Goal: Task Accomplishment & Management: Complete application form

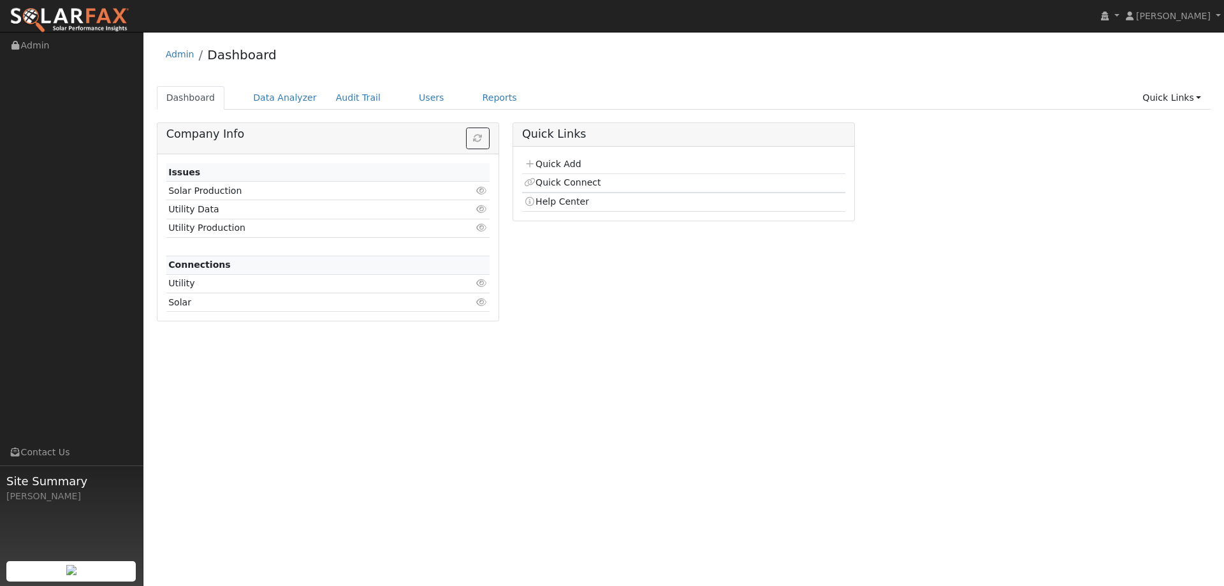
click at [571, 171] on td "Quick Add" at bounding box center [683, 165] width 323 height 18
click at [570, 166] on link "Quick Add" at bounding box center [552, 164] width 57 height 10
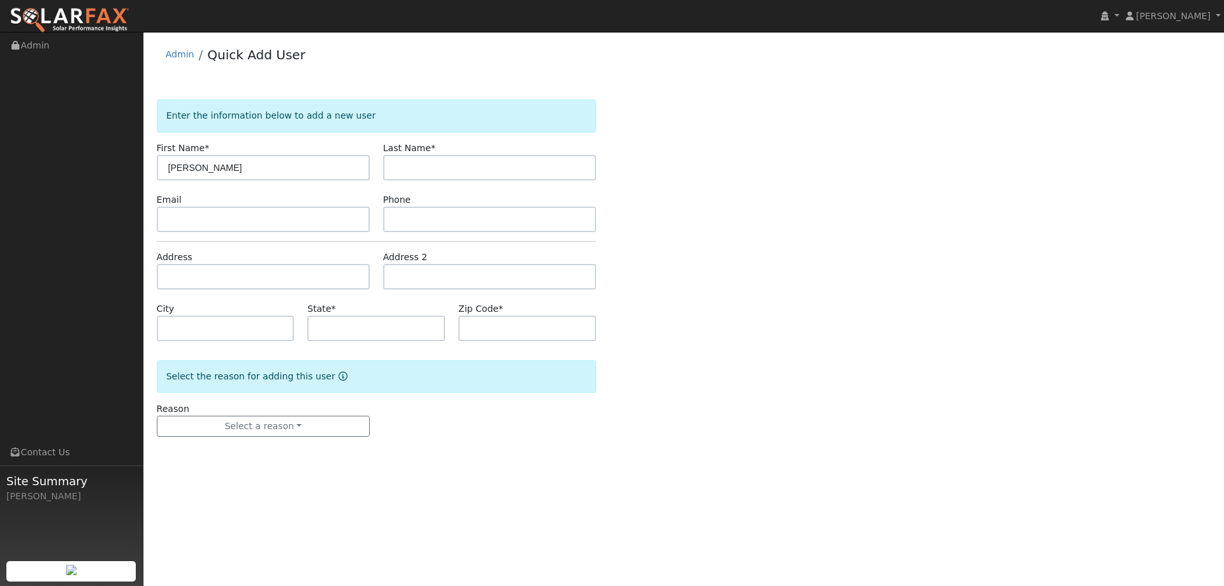
type input "[PERSON_NAME]"
paste input "[EMAIL_ADDRESS][DOMAIN_NAME]"
type input "j.robertsnotes@gmail.com"
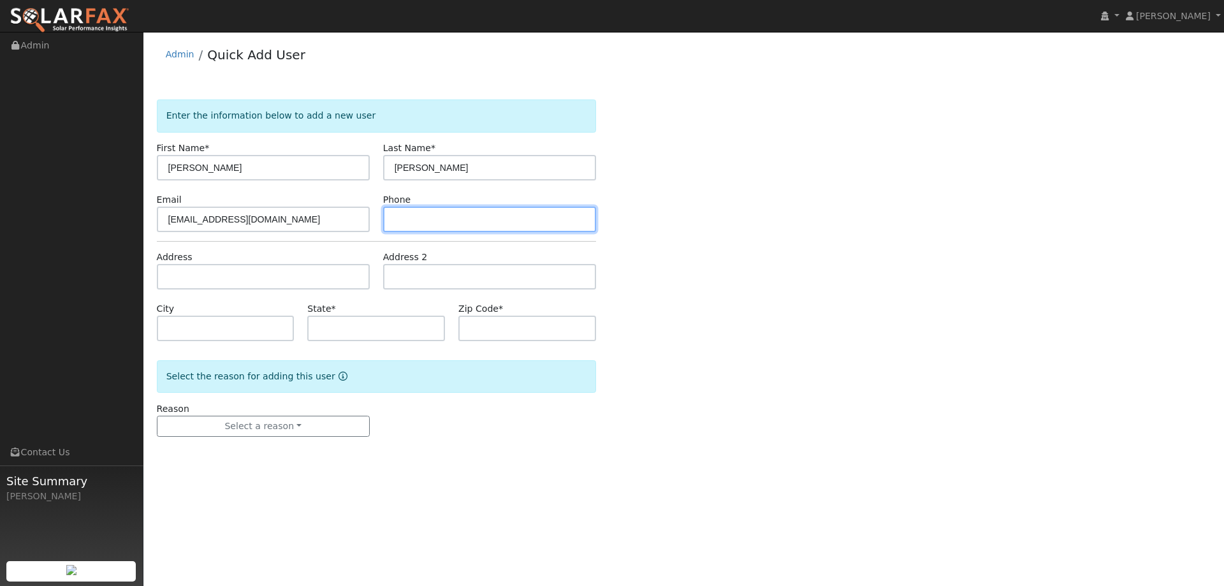
click at [473, 207] on input "text" at bounding box center [489, 220] width 213 height 26
paste input "408-540-9025"
type input "408-540-9025"
click at [284, 291] on form "Enter the information below to add a new user First Name * James Last Name * Ro…" at bounding box center [376, 280] width 439 height 363
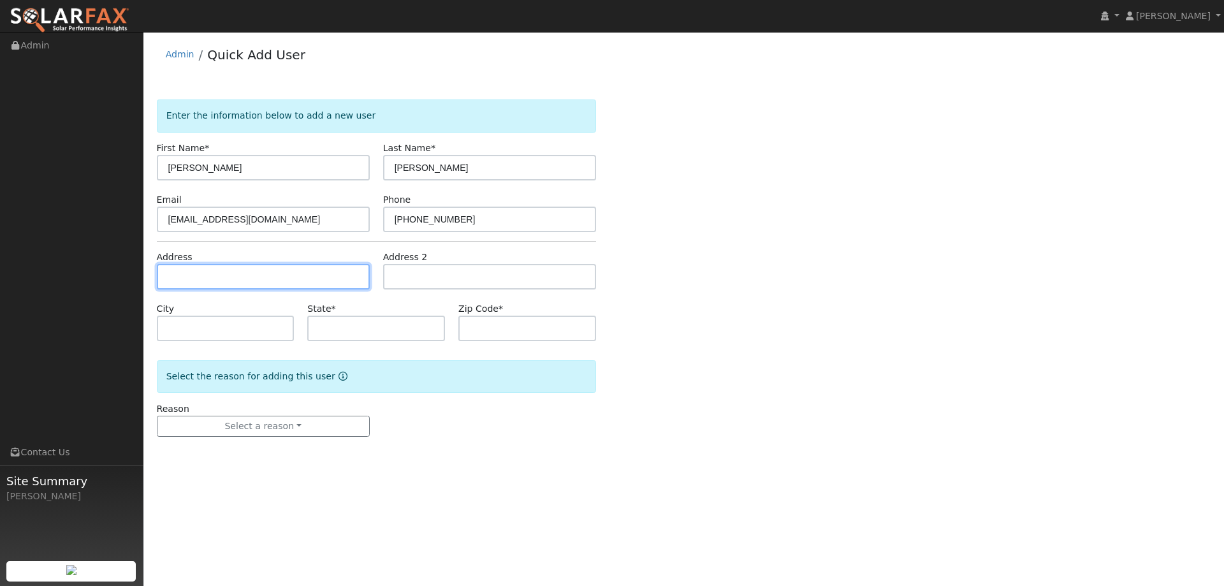
click at [284, 285] on input "text" at bounding box center [263, 277] width 213 height 26
paste input "118 Camino Alto"
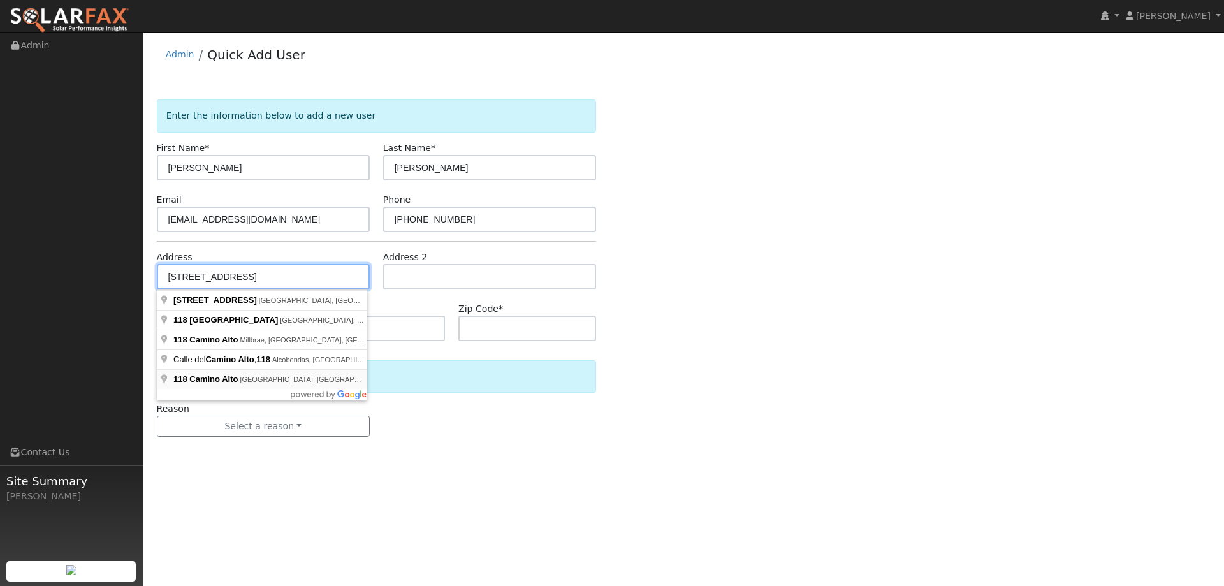
type input "118 Camino Alto"
type input "Vallejo"
type input "CA"
type input "94590"
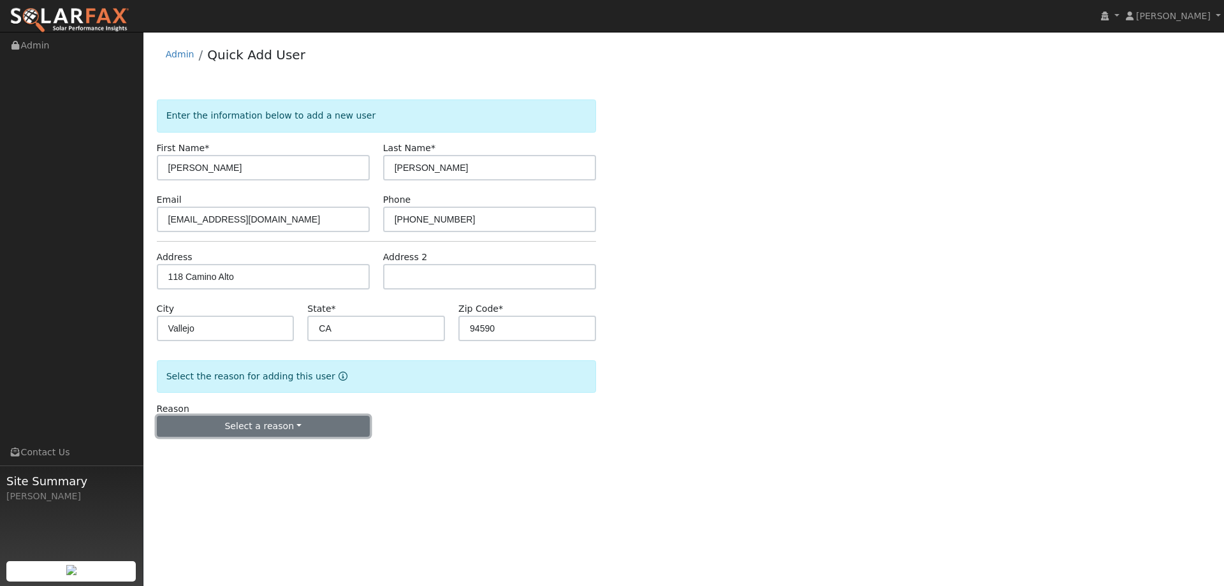
click at [268, 423] on button "Select a reason" at bounding box center [263, 427] width 213 height 22
click at [238, 449] on link "New lead" at bounding box center [227, 453] width 141 height 18
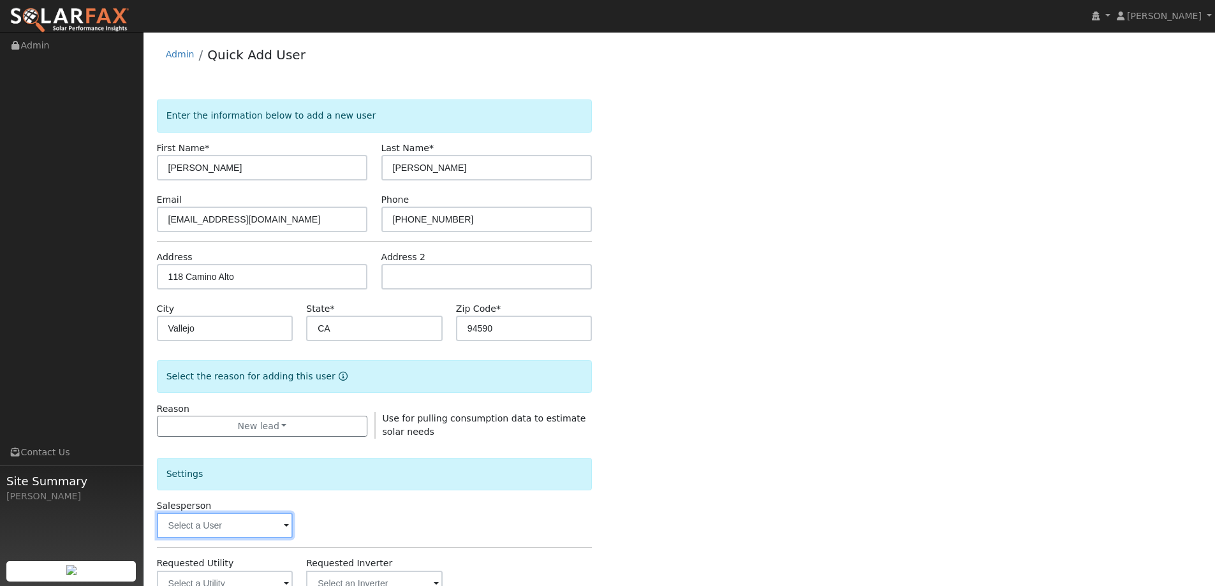
click at [228, 524] on input "text" at bounding box center [225, 526] width 136 height 26
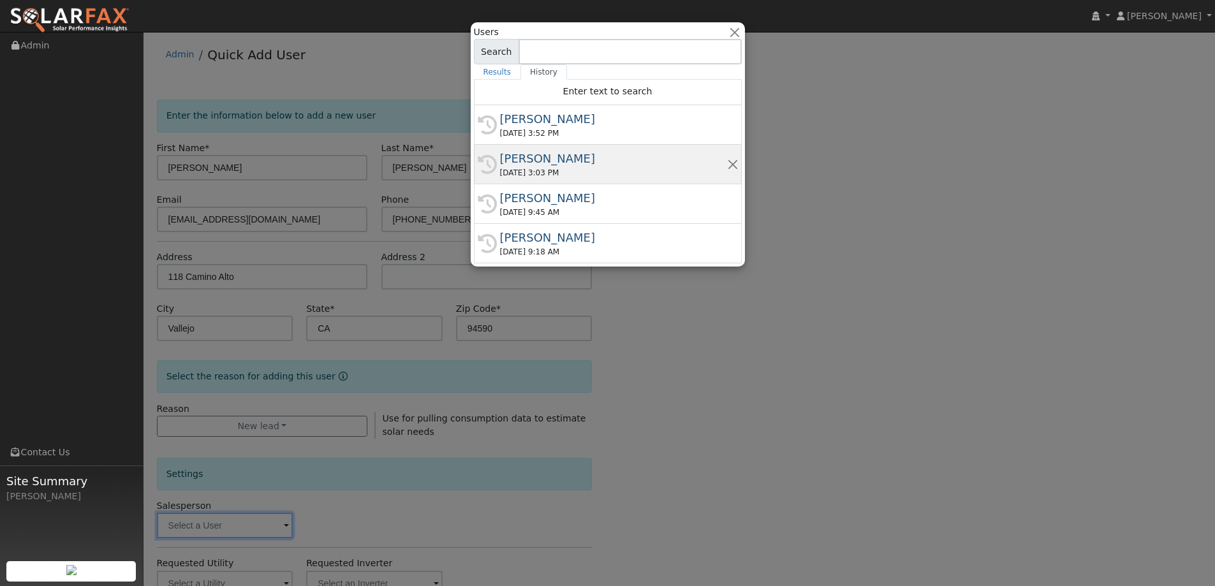
click at [557, 154] on div "Kelsey Commerford" at bounding box center [613, 158] width 227 height 17
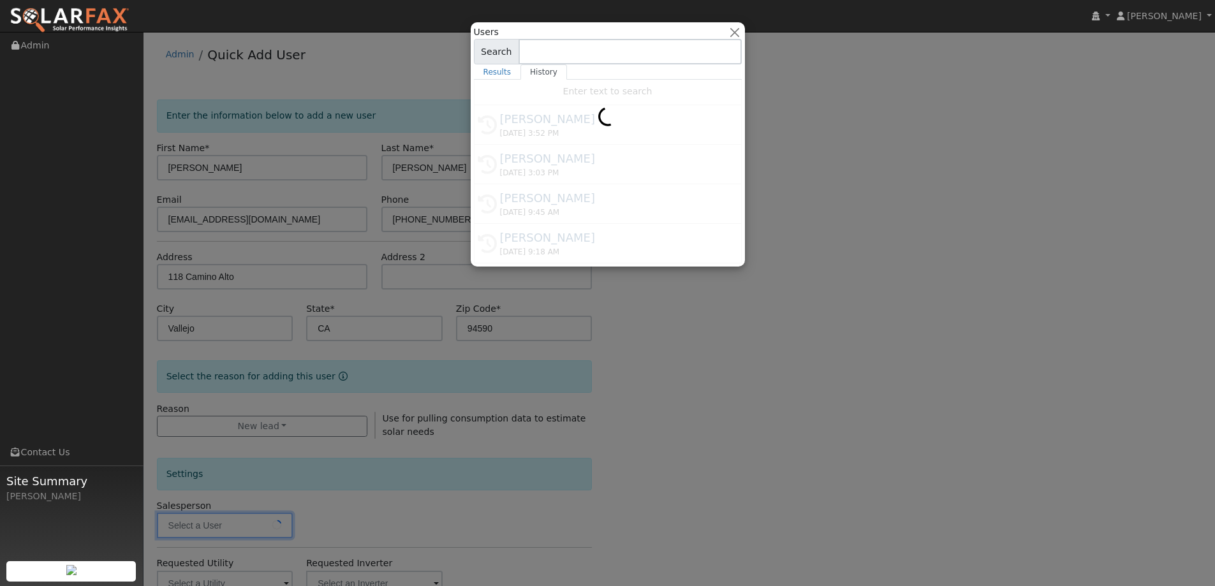
type input "Kelsey Commerford"
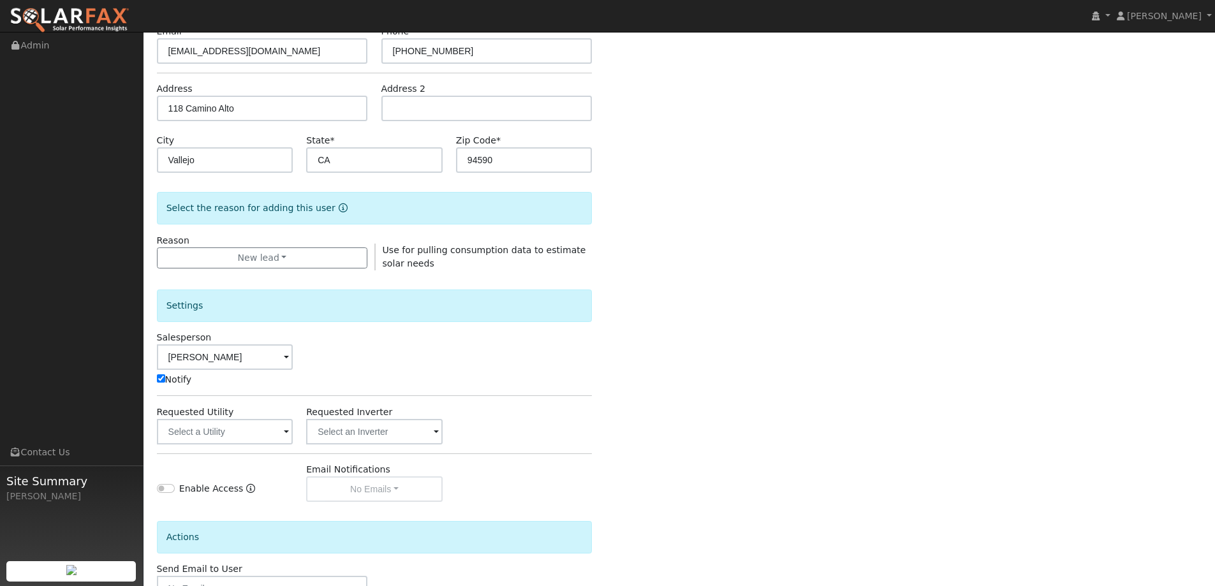
scroll to position [191, 0]
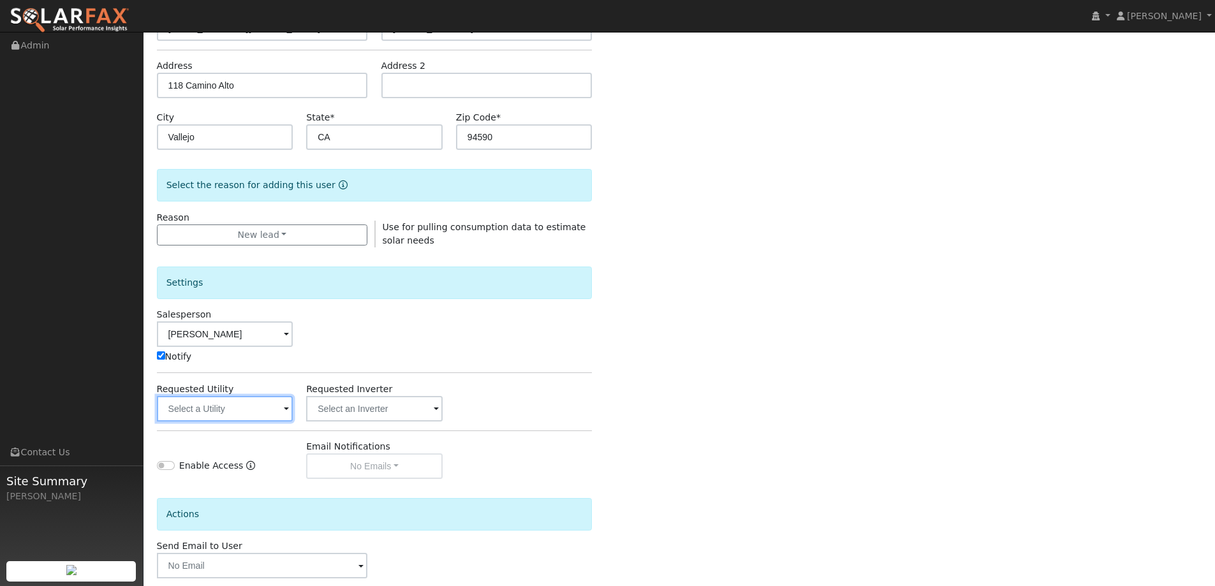
click at [277, 420] on input "text" at bounding box center [225, 409] width 136 height 26
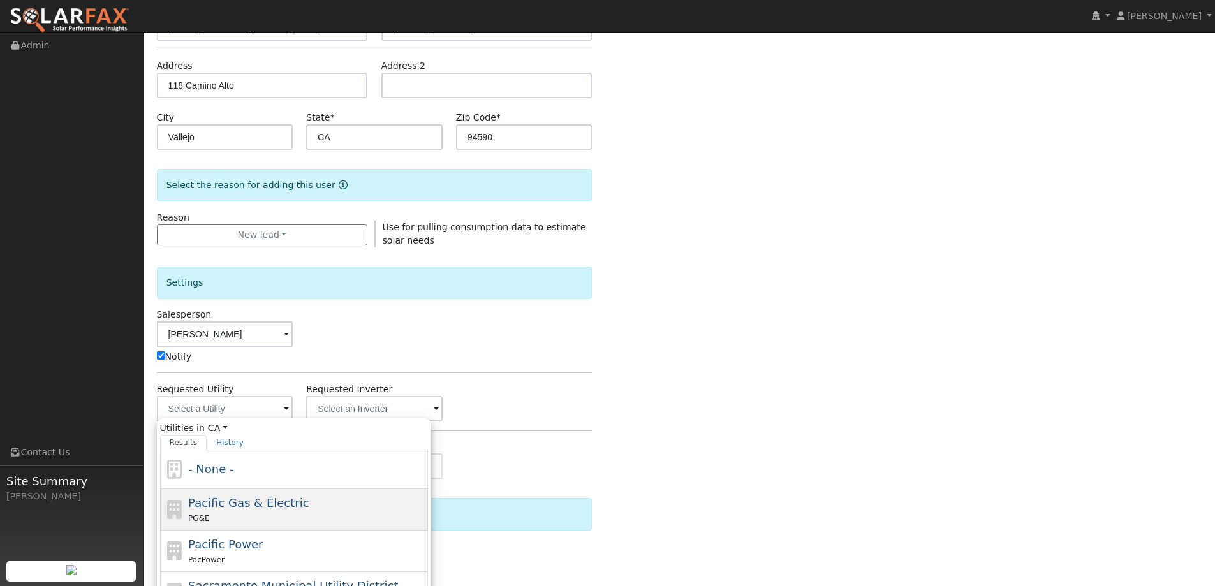
click at [283, 506] on span "Pacific Gas & Electric" at bounding box center [248, 502] width 121 height 13
type input "Pacific Gas & Electric"
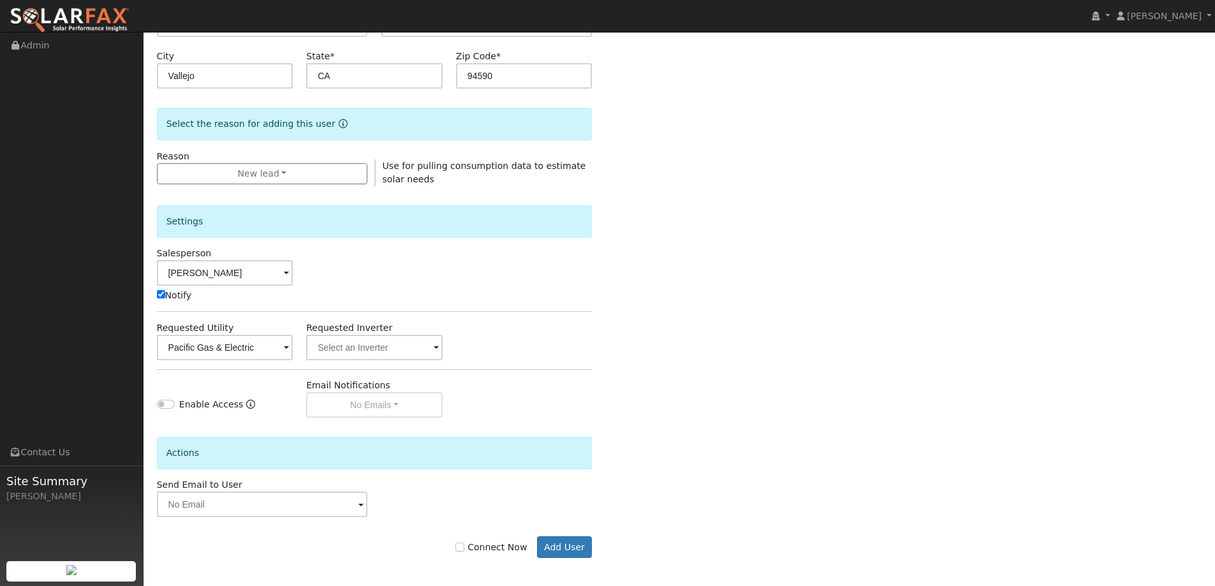
scroll to position [256, 0]
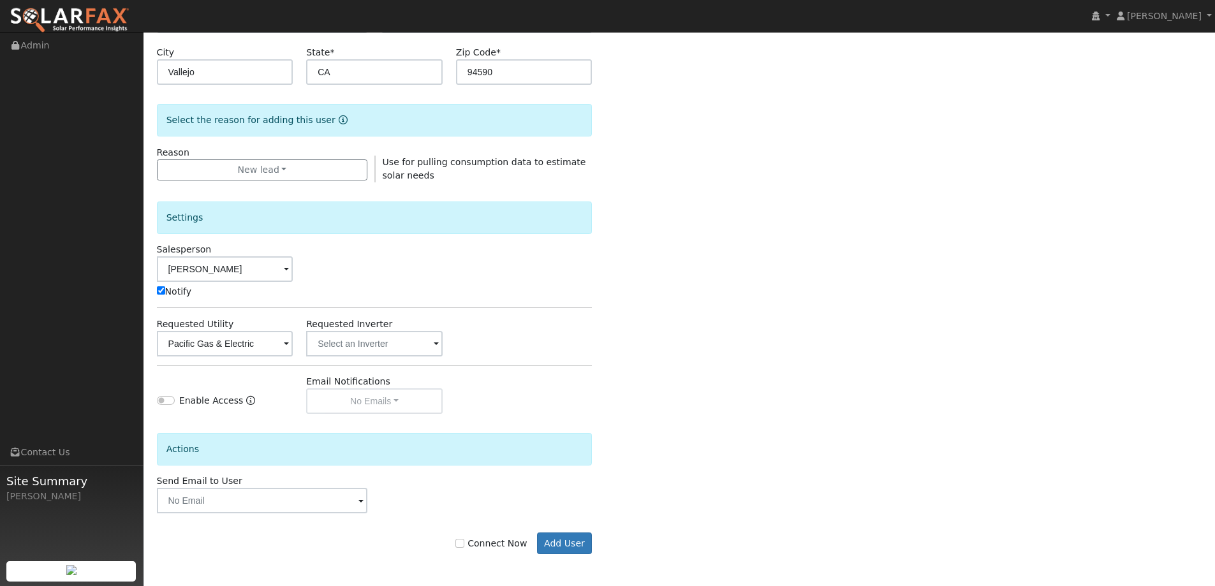
click at [469, 538] on label "Connect Now" at bounding box center [490, 543] width 71 height 13
click at [464, 539] on input "Connect Now" at bounding box center [459, 543] width 9 height 9
checkbox input "true"
click at [537, 543] on div "Connect Now Add User" at bounding box center [374, 543] width 449 height 22
click at [556, 551] on button "Add User" at bounding box center [564, 543] width 55 height 22
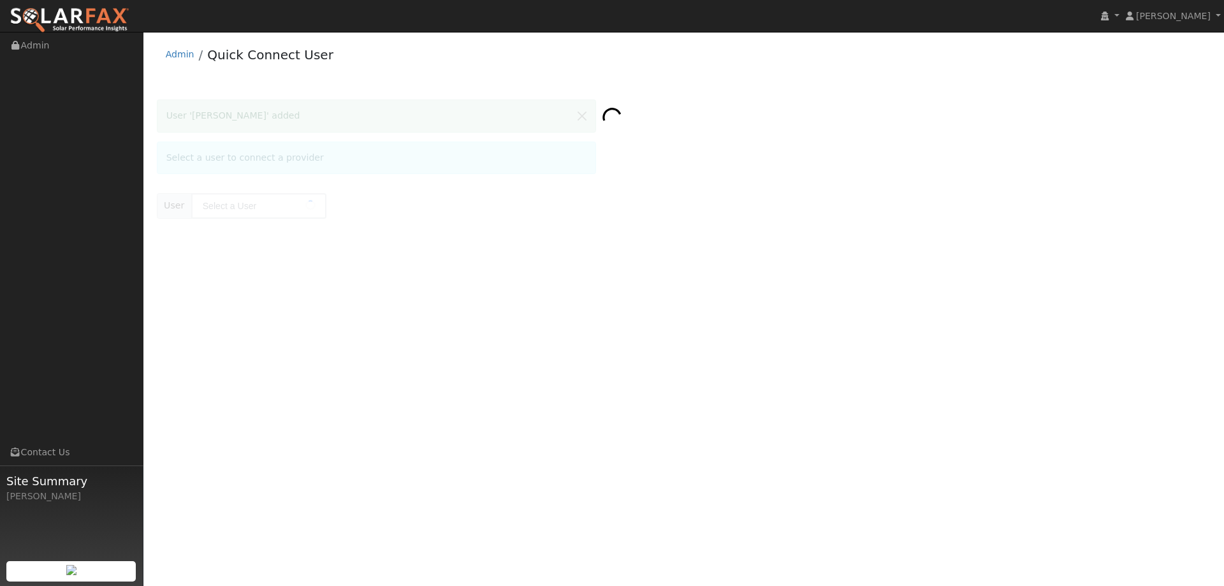
type input "[PERSON_NAME]"
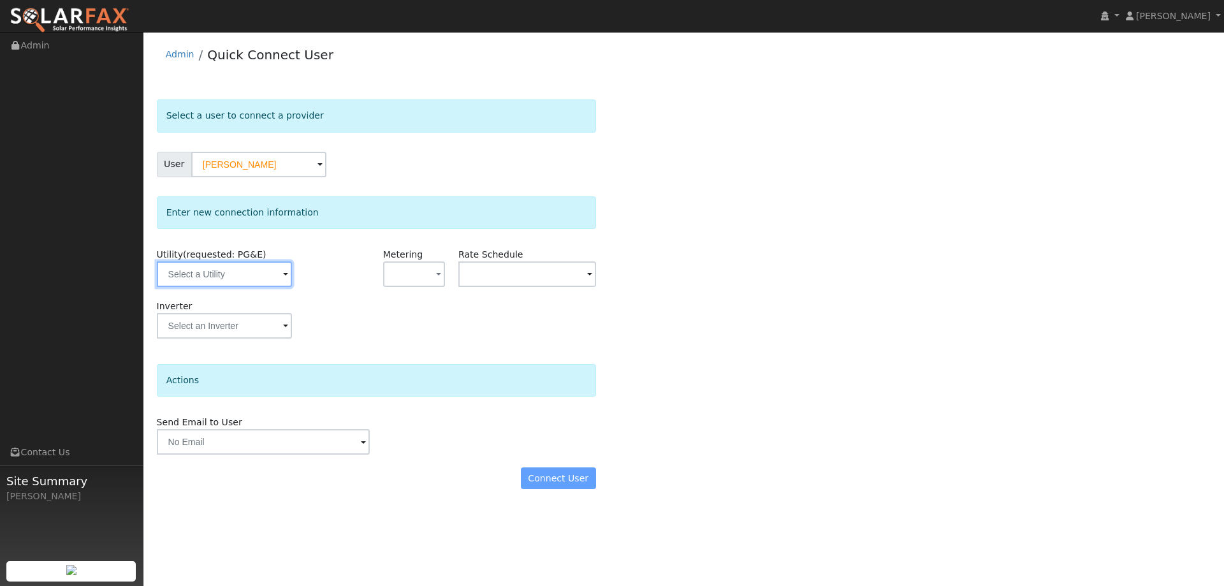
click at [276, 266] on input "text" at bounding box center [224, 274] width 135 height 26
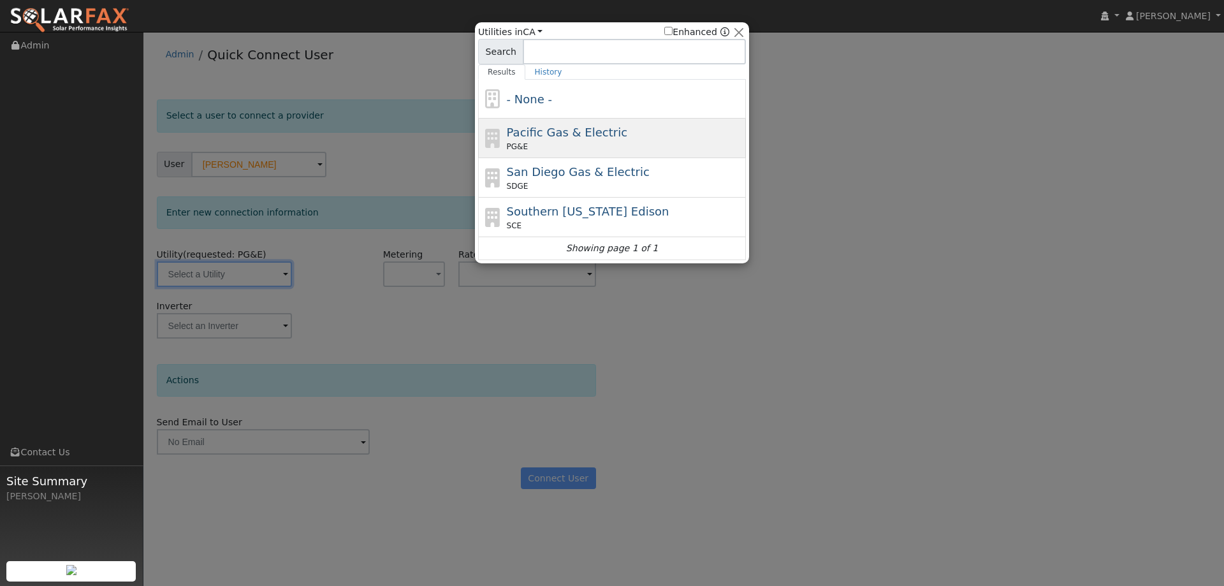
click at [583, 133] on span "Pacific Gas & Electric" at bounding box center [567, 132] width 121 height 13
type input "PG&E"
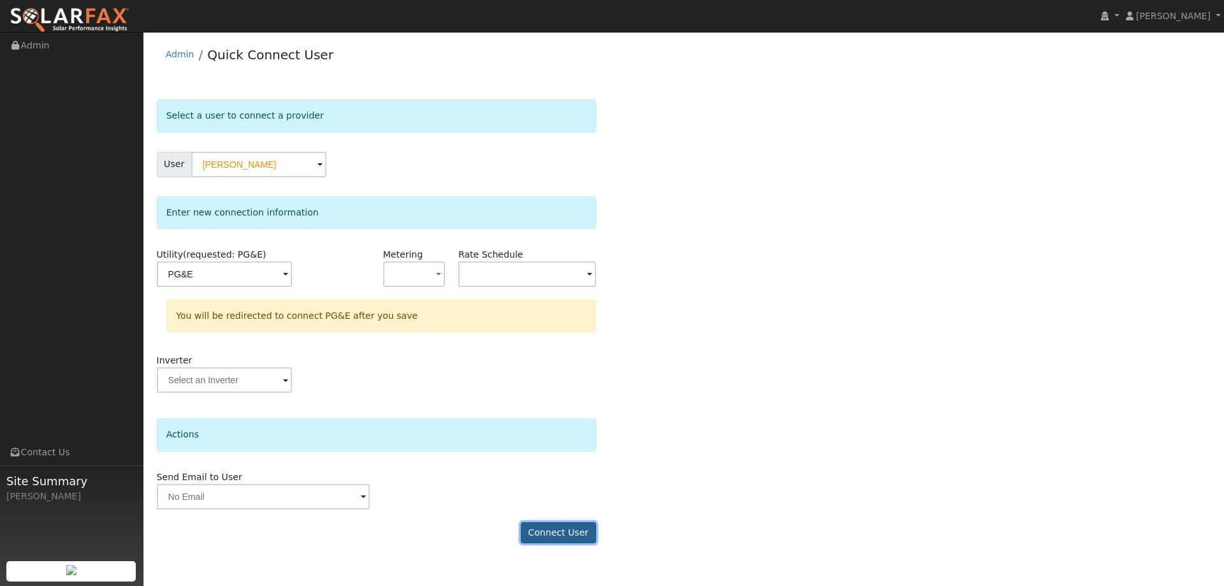
click at [569, 534] on button "Connect User" at bounding box center [558, 533] width 75 height 22
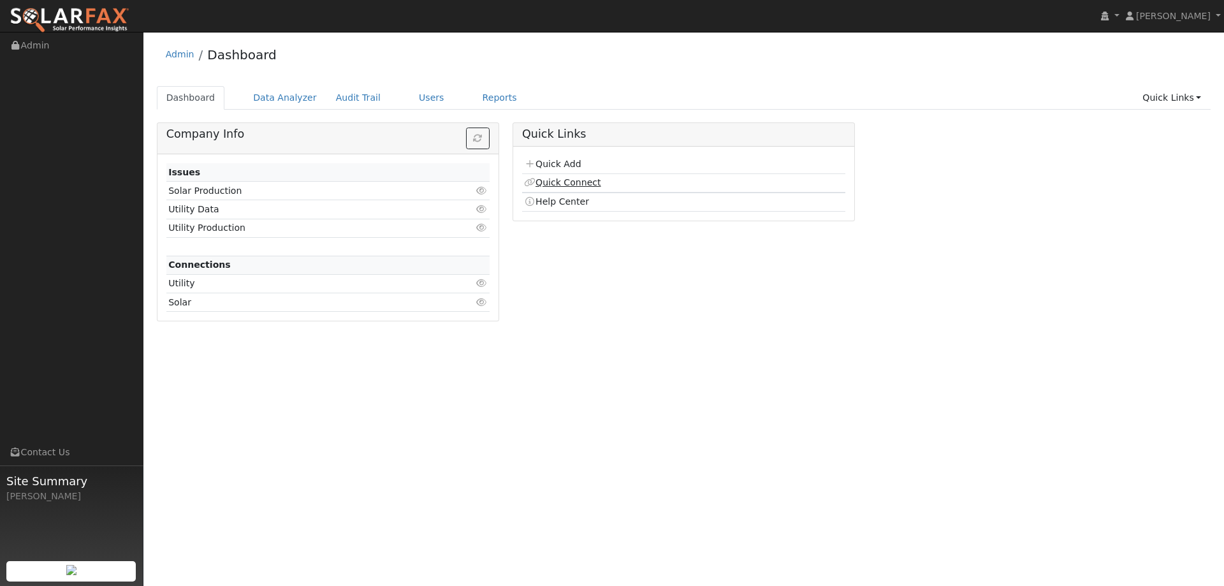
click at [566, 182] on link "Quick Connect" at bounding box center [562, 182] width 77 height 10
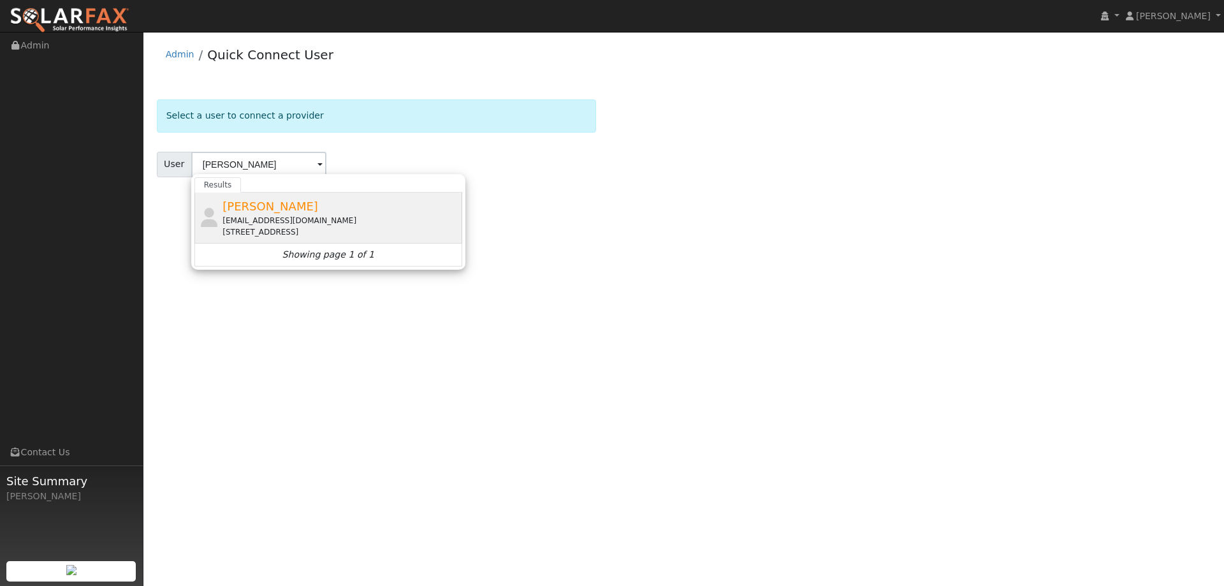
click at [427, 213] on div "[PERSON_NAME] [EMAIL_ADDRESS][DOMAIN_NAME] [STREET_ADDRESS]" at bounding box center [341, 218] width 237 height 40
type input "[PERSON_NAME]"
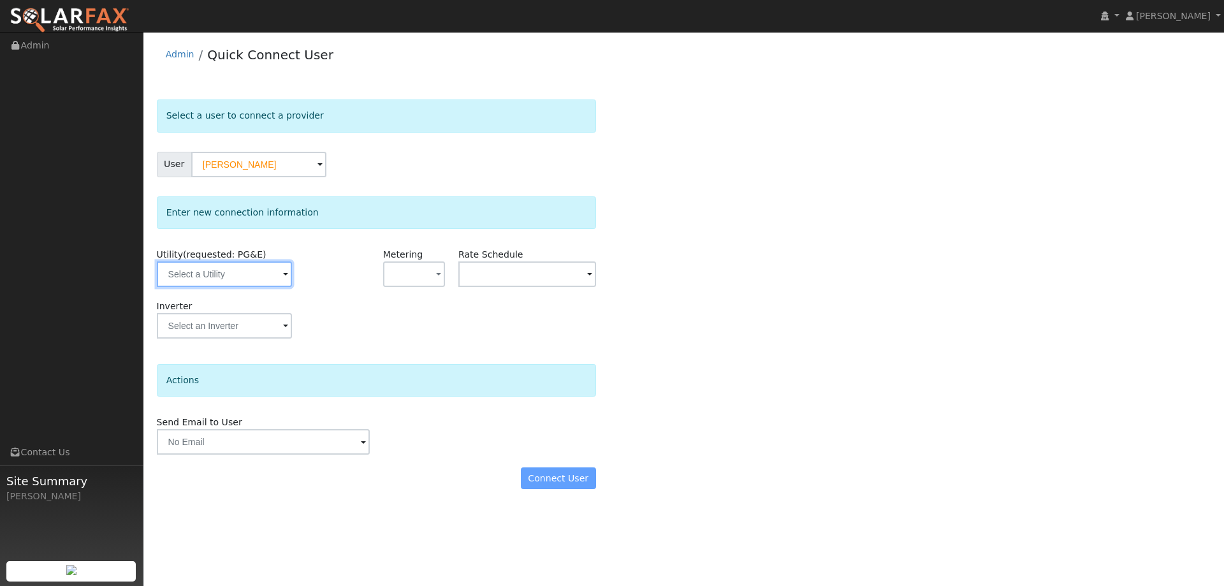
click at [286, 270] on input "text" at bounding box center [224, 274] width 135 height 26
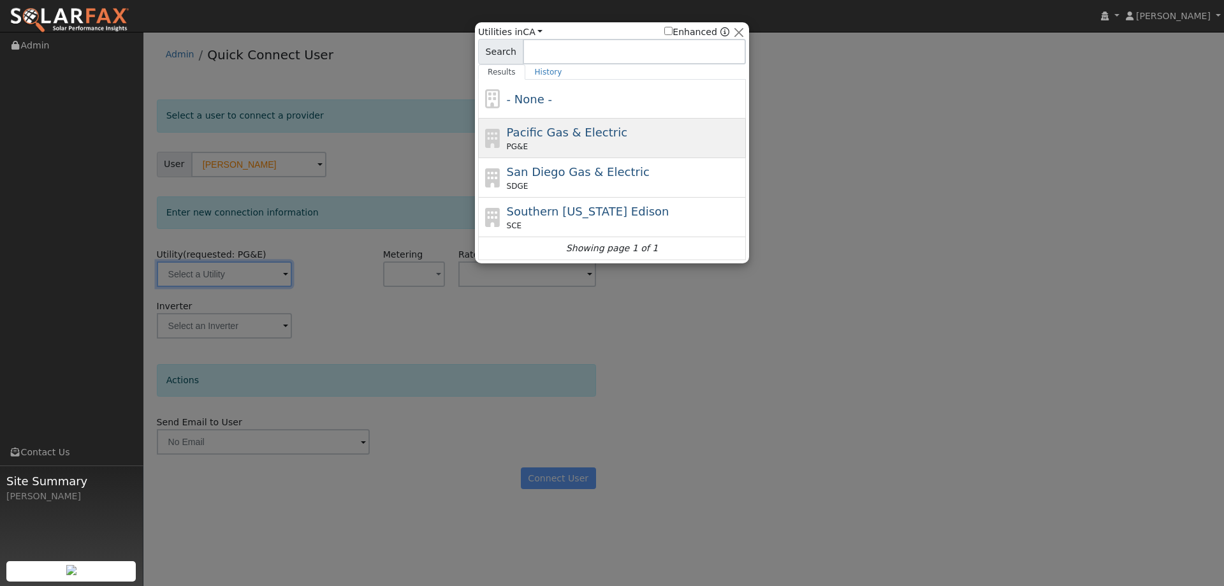
click at [585, 143] on div "PG&E" at bounding box center [625, 146] width 237 height 11
type input "PG&E"
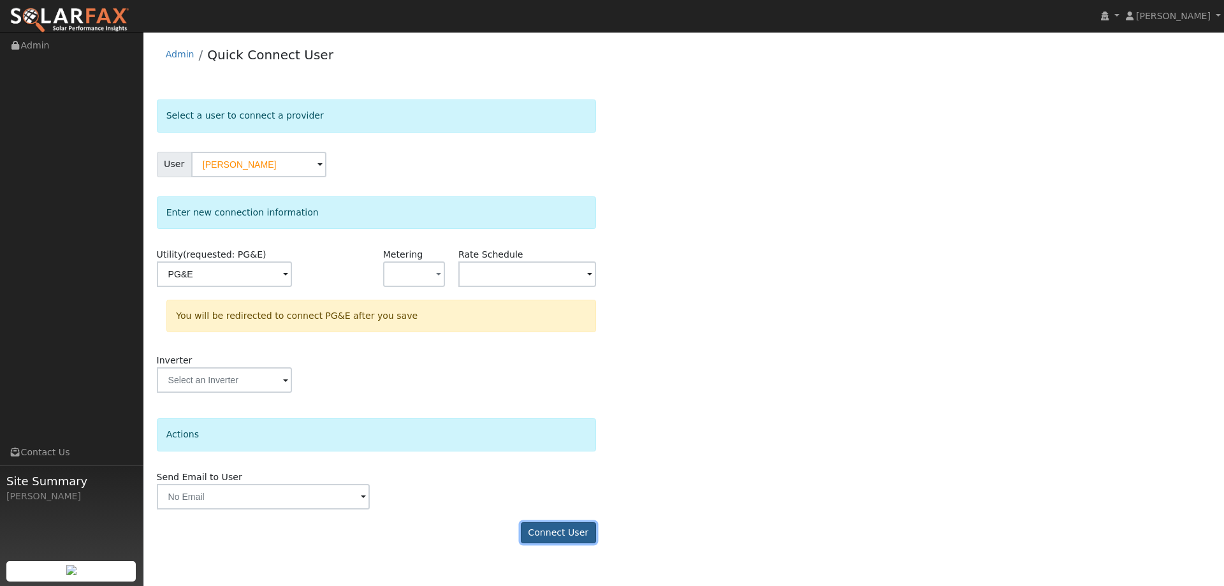
click at [565, 533] on button "Connect User" at bounding box center [558, 533] width 75 height 22
